Goal: Check status: Check status

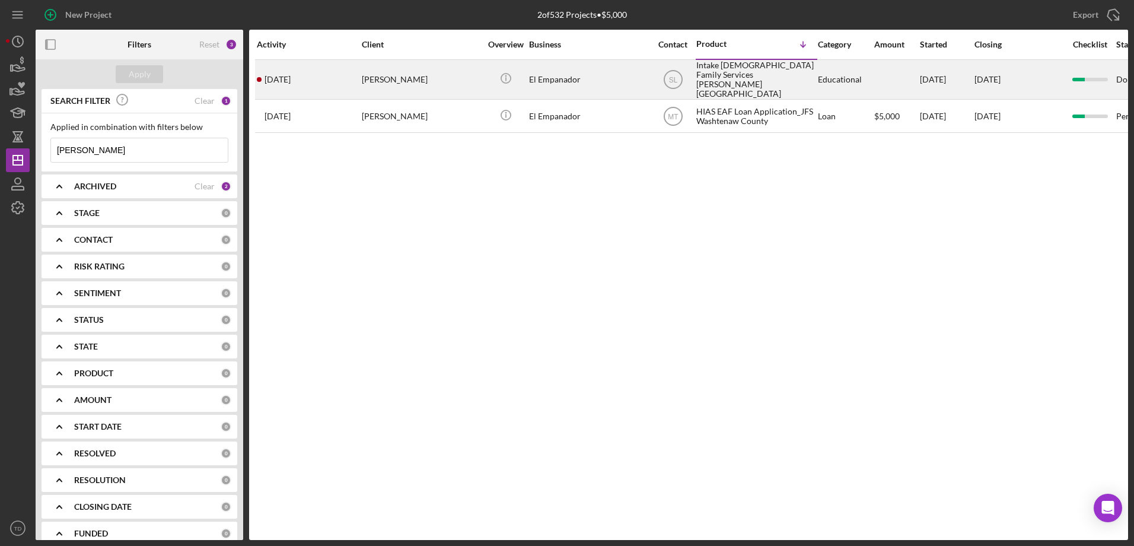
click at [316, 86] on div "[DATE] [PERSON_NAME]" at bounding box center [309, 79] width 104 height 39
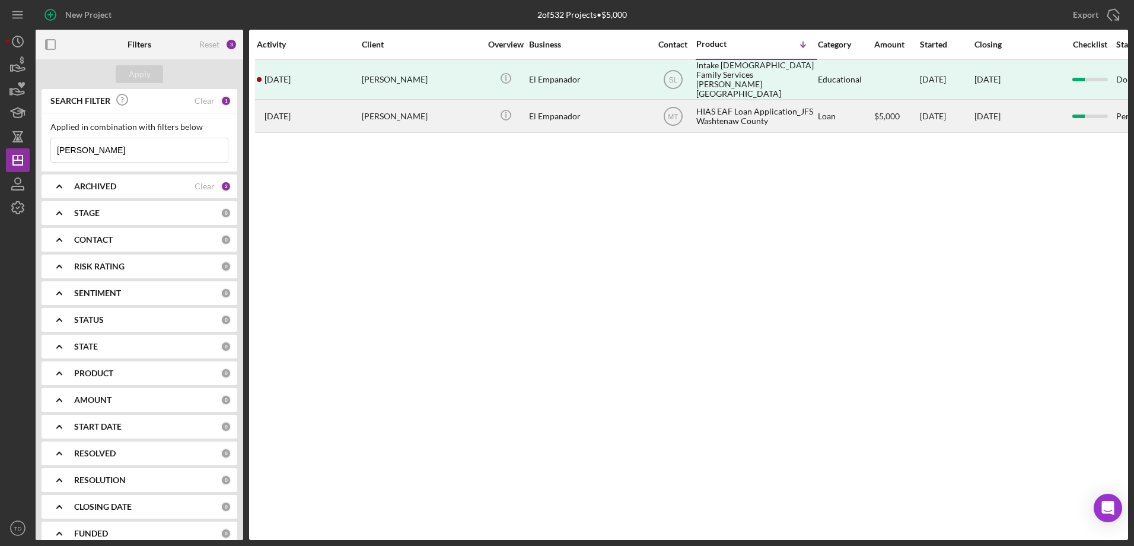
click at [291, 112] on time "[DATE]" at bounding box center [278, 116] width 26 height 9
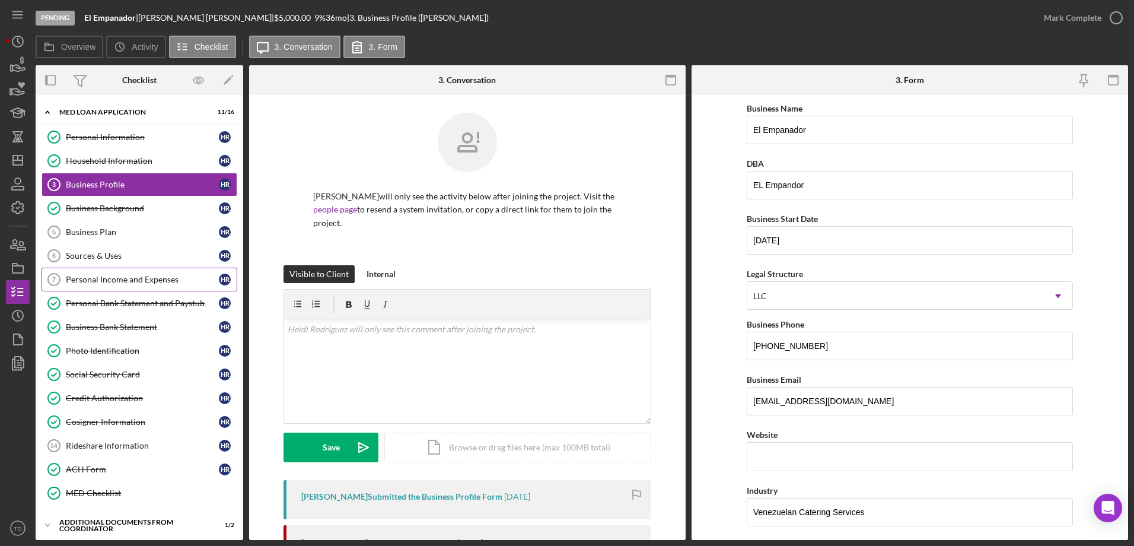
click at [123, 282] on div "Personal Income and Expenses" at bounding box center [142, 279] width 153 height 9
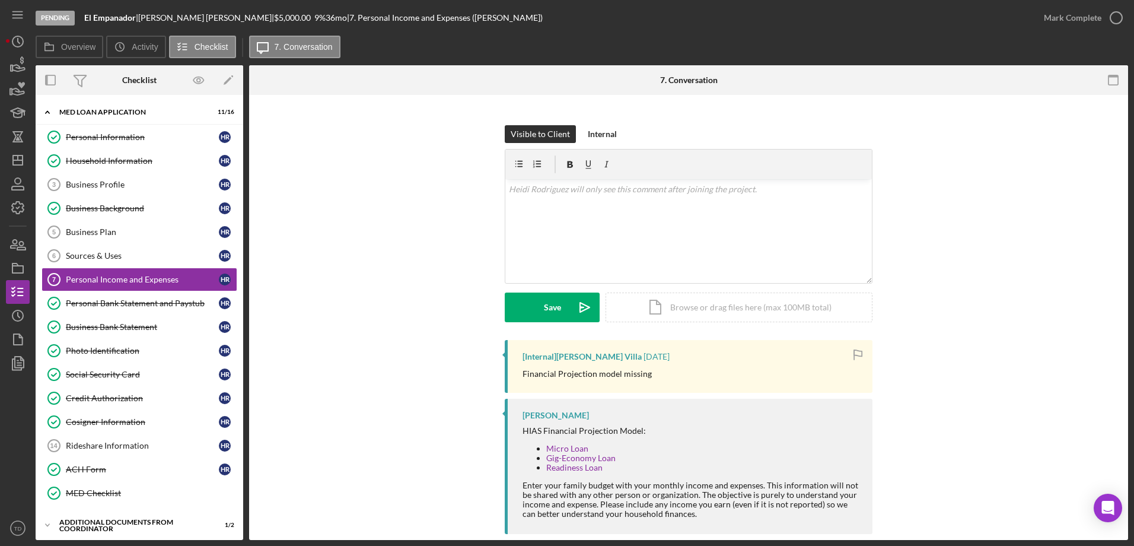
scroll to position [158, 0]
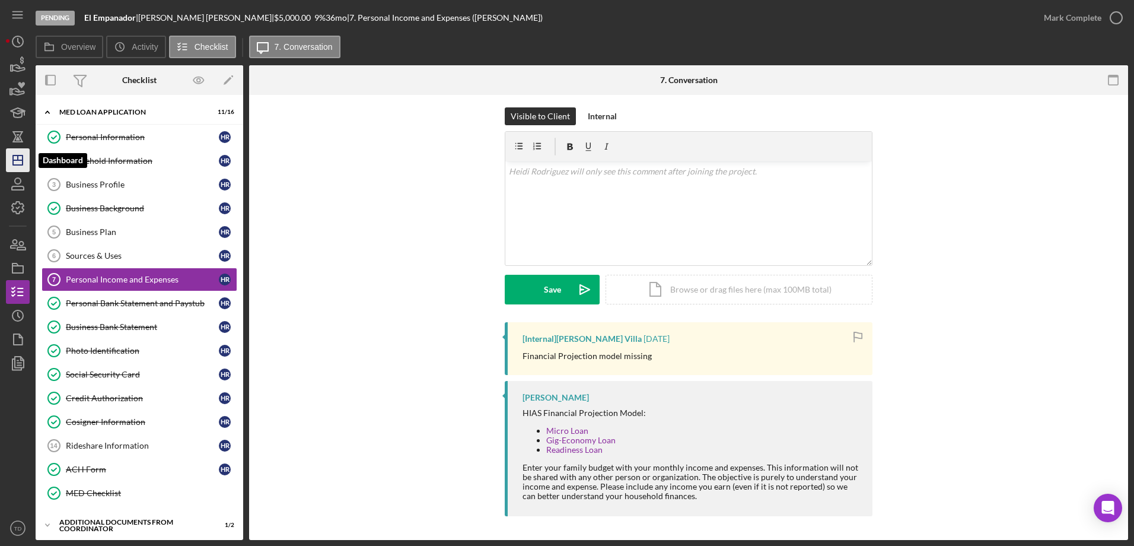
click at [13, 159] on polygon "button" at bounding box center [17, 159] width 9 height 9
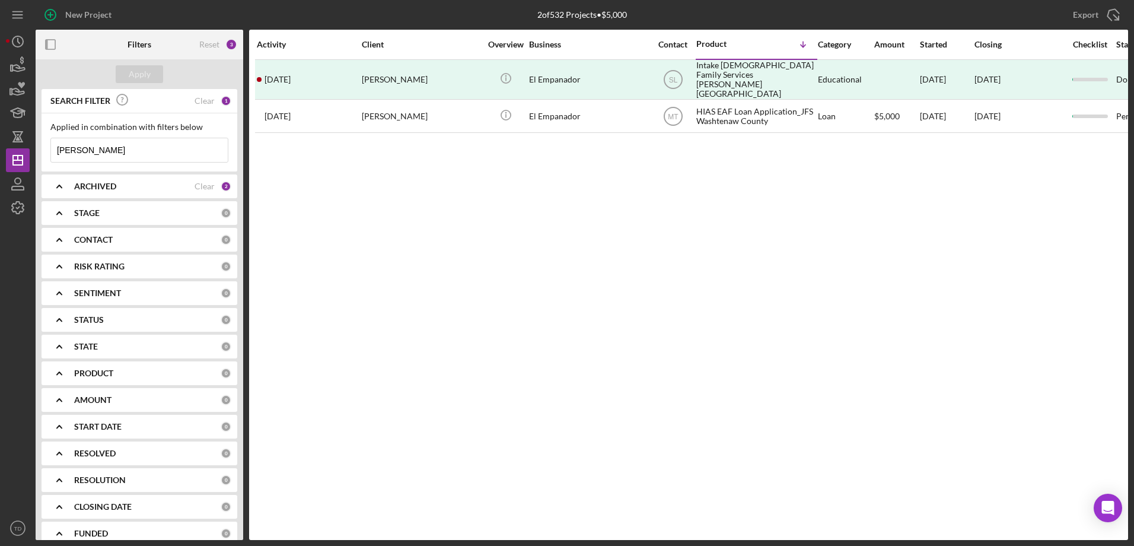
click at [107, 149] on div "New Project 2 of 532 Projects • $5,000 [PERSON_NAME] Export Icon/Export Filters…" at bounding box center [567, 270] width 1122 height 540
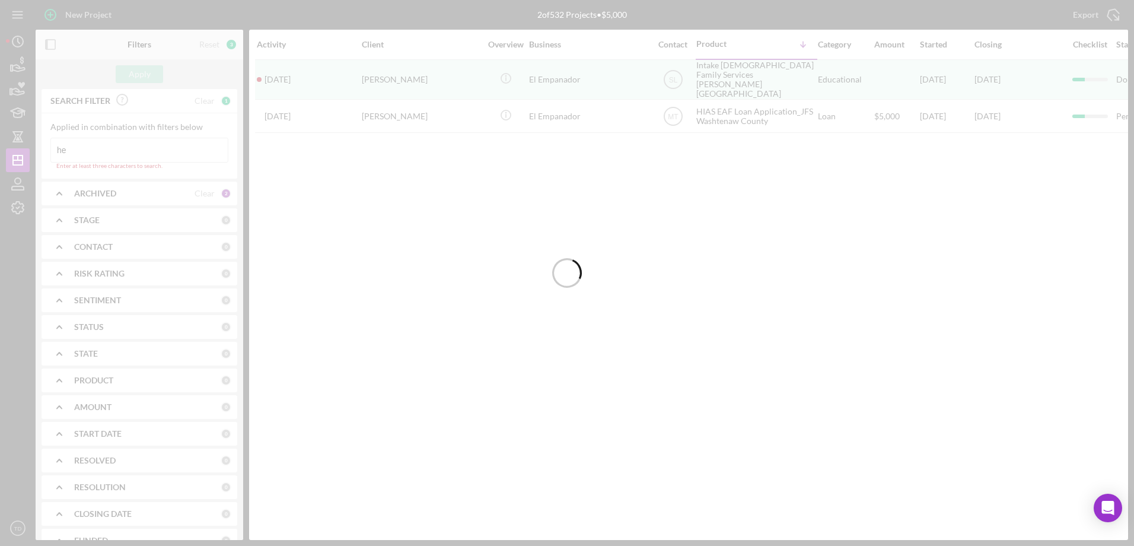
type input "h"
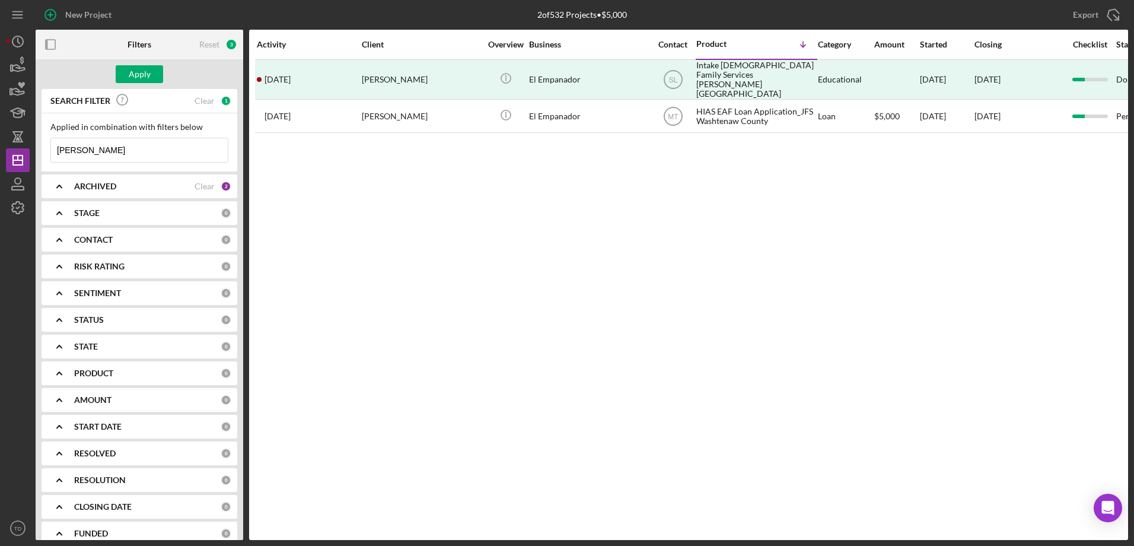
type input "[PERSON_NAME]"
click at [145, 64] on div "Apply" at bounding box center [140, 74] width 208 height 30
click at [144, 65] on div "Apply" at bounding box center [140, 74] width 22 height 18
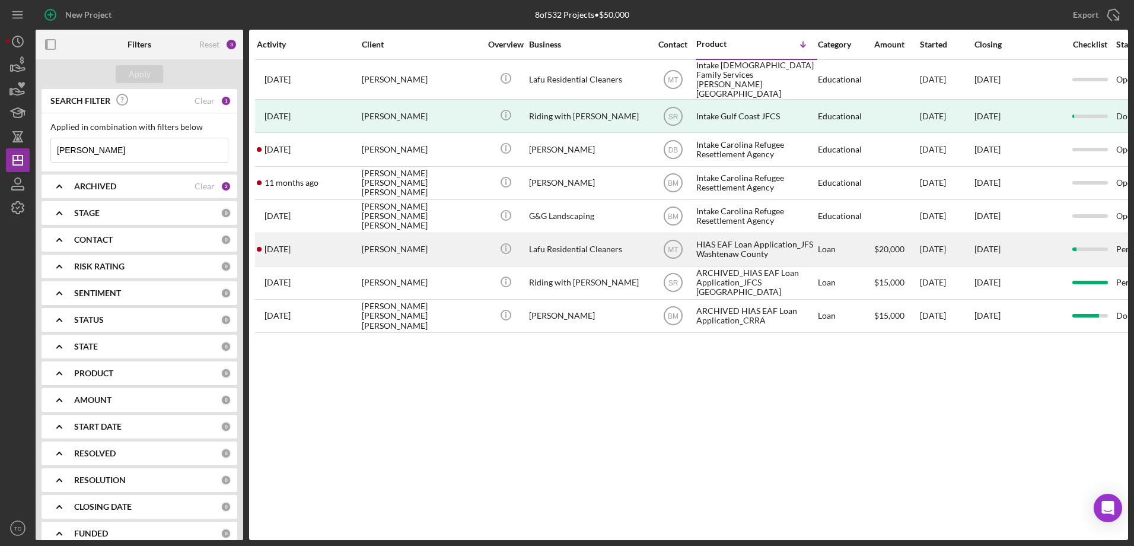
click at [330, 240] on div "[DATE] [PERSON_NAME]" at bounding box center [309, 249] width 104 height 31
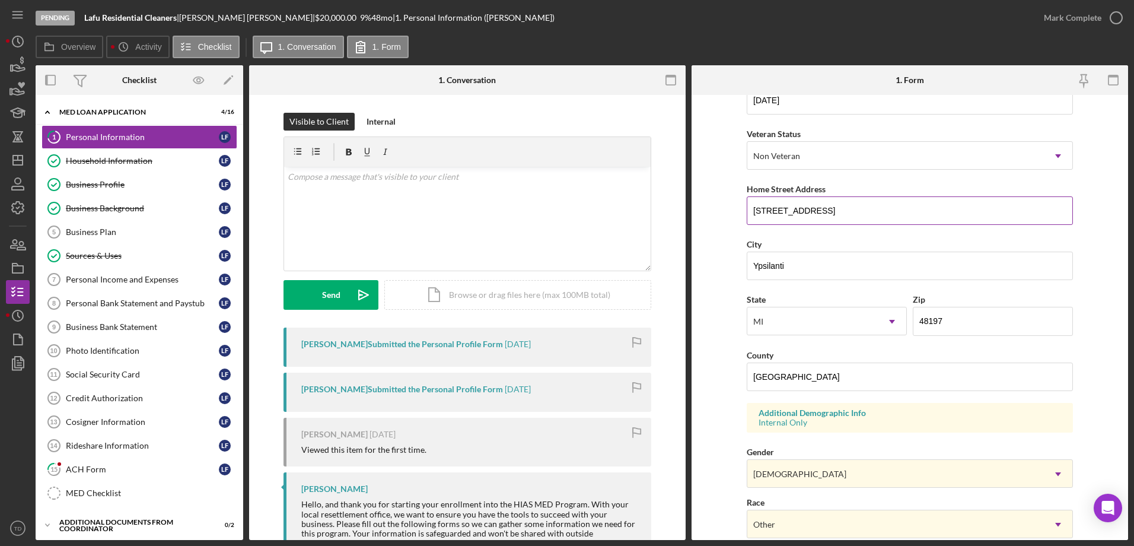
scroll to position [145, 0]
